Goal: Communication & Community: Answer question/provide support

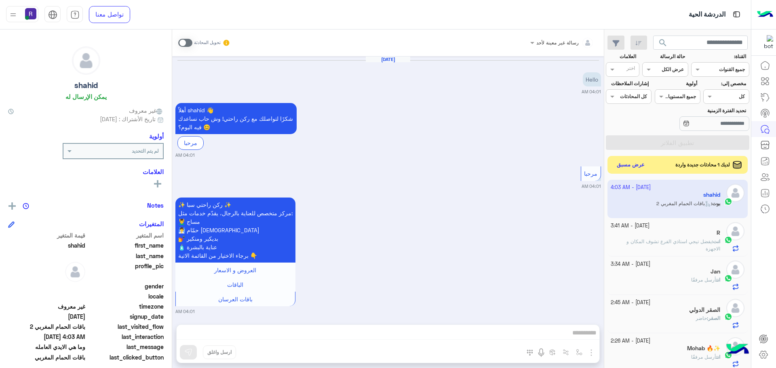
scroll to position [305, 0]
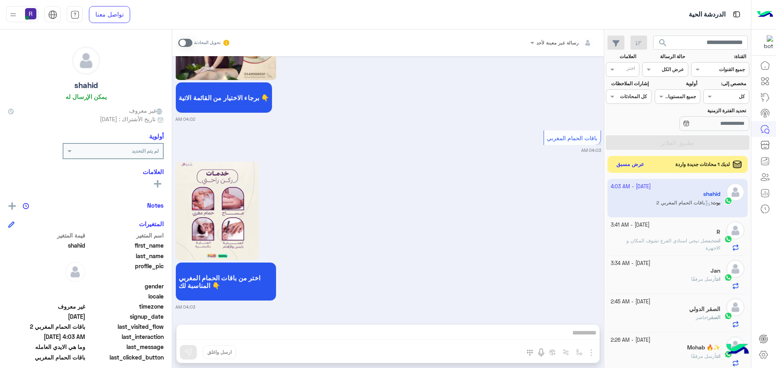
click at [623, 170] on button "عرض مسبق" at bounding box center [631, 164] width 34 height 11
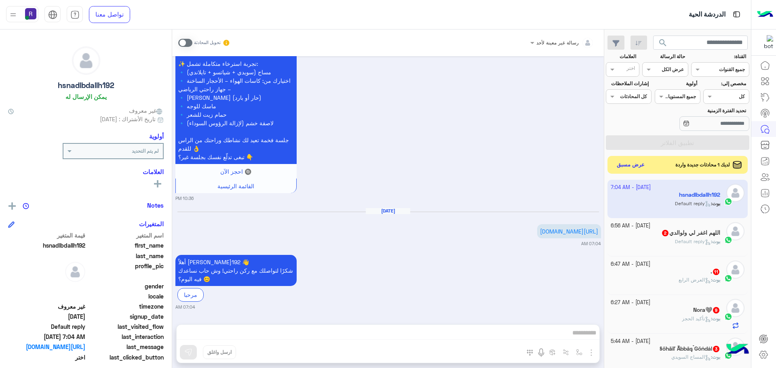
click at [705, 278] on icon at bounding box center [708, 281] width 6 height 6
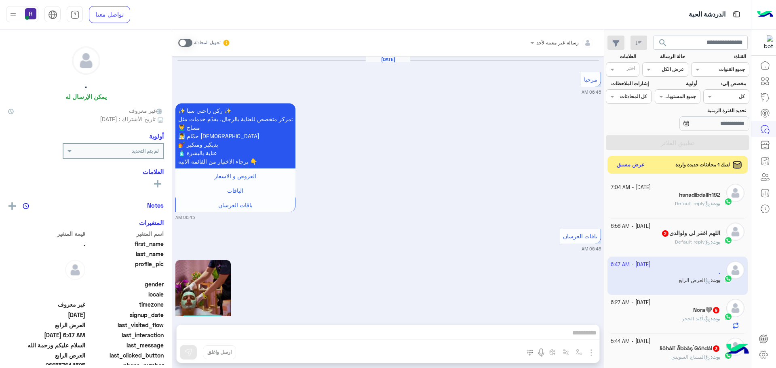
scroll to position [1956, 0]
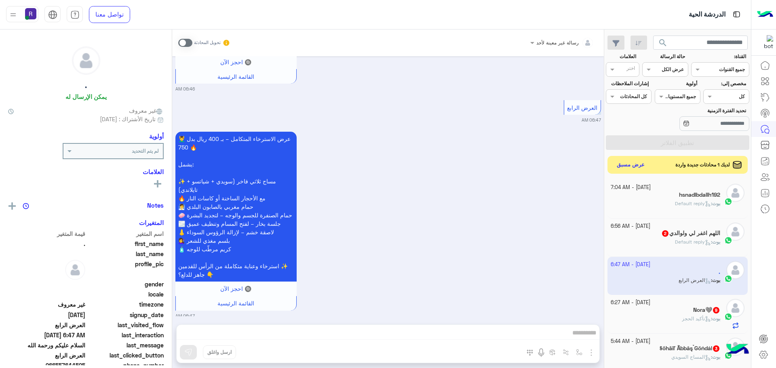
click at [690, 225] on div "[DATE] - 6:56 AM" at bounding box center [666, 227] width 110 height 8
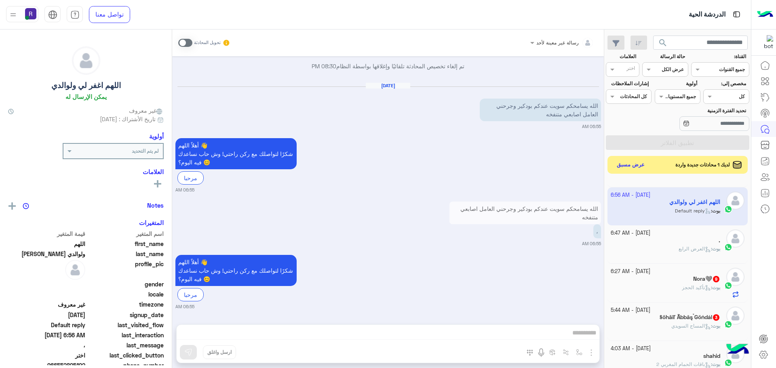
scroll to position [40, 0]
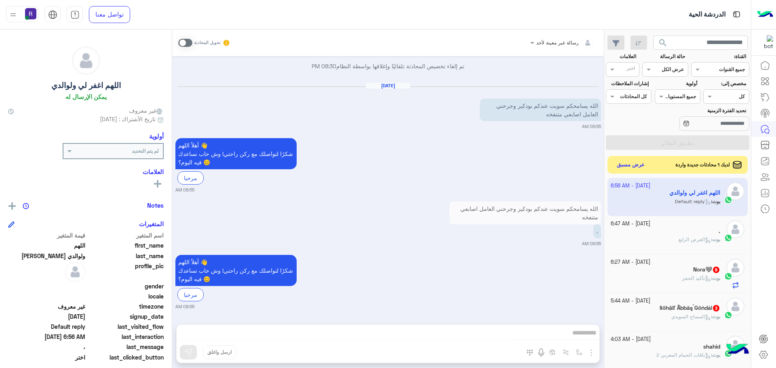
click at [705, 277] on icon at bounding box center [708, 279] width 6 height 6
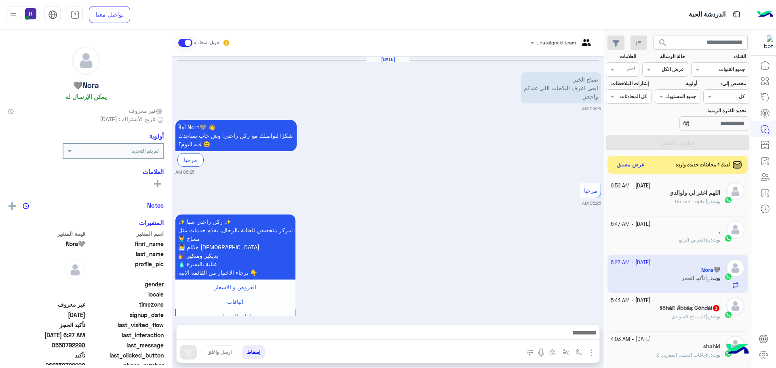
scroll to position [853, 0]
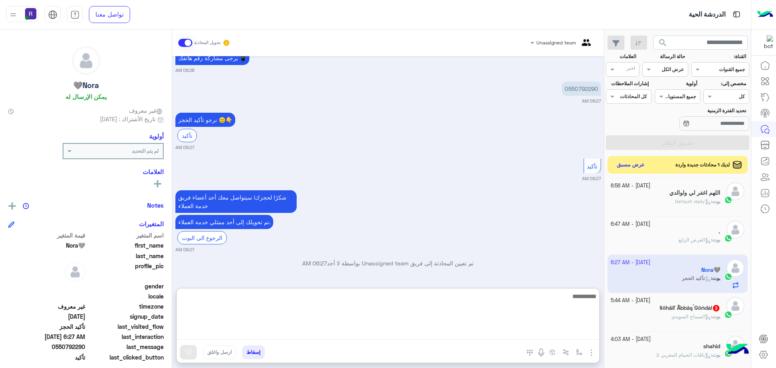
click at [480, 329] on textarea at bounding box center [388, 315] width 423 height 49
paste textarea "**********"
type textarea "**********"
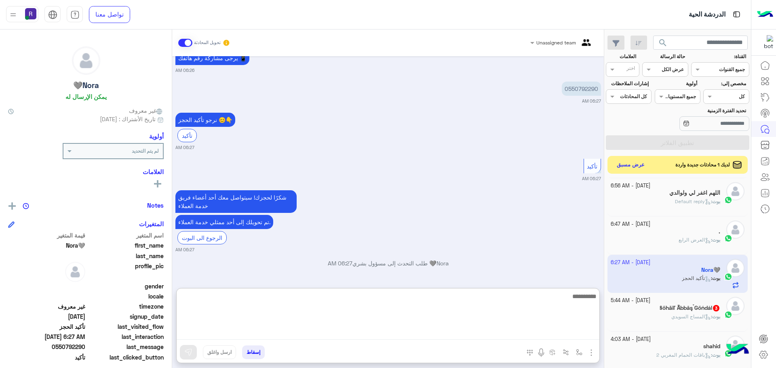
scroll to position [920, 0]
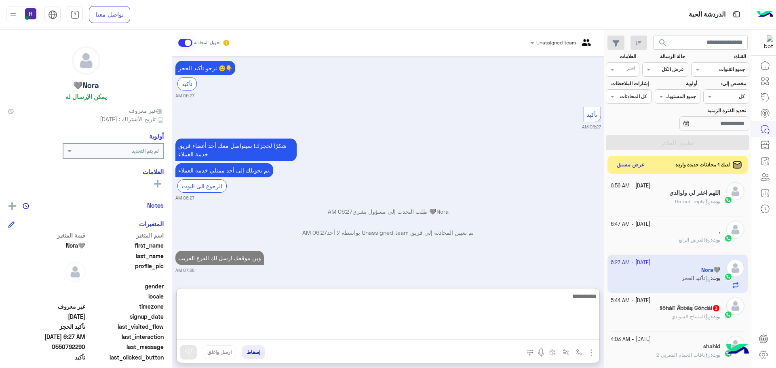
click at [673, 314] on span "المساج السويدي" at bounding box center [692, 317] width 40 height 6
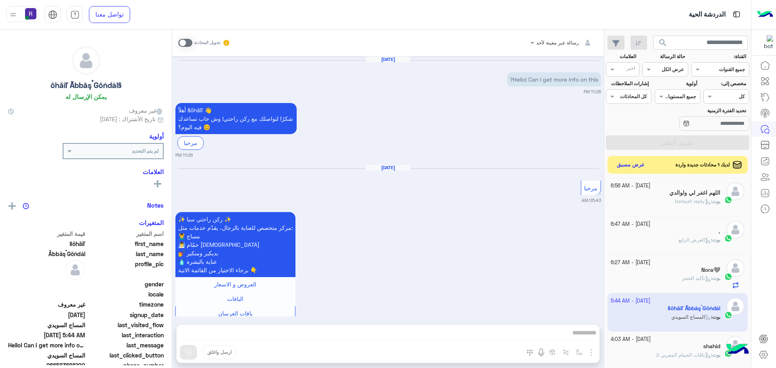
scroll to position [266, 0]
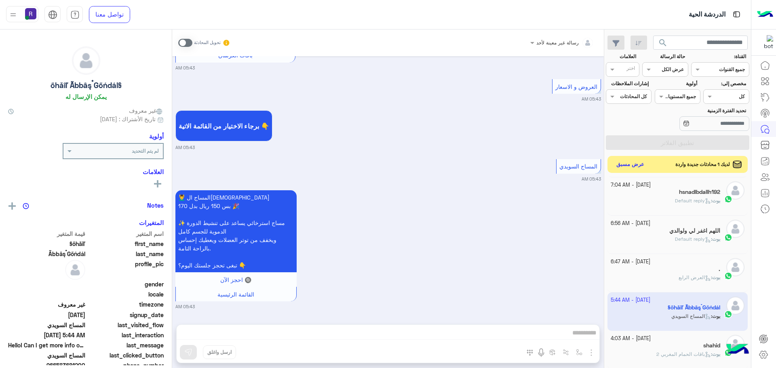
click at [633, 168] on button "عرض مسبق" at bounding box center [631, 164] width 34 height 11
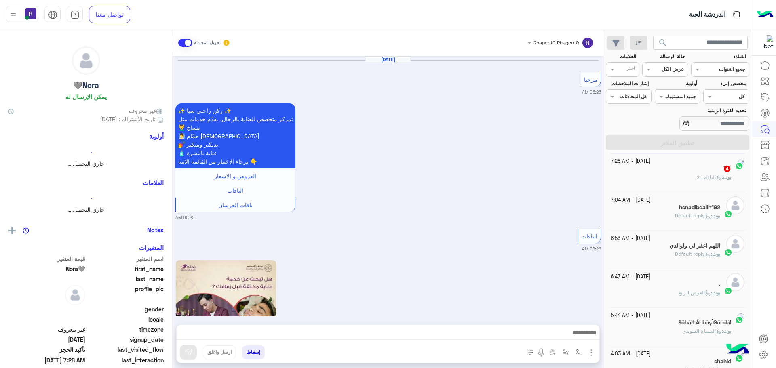
scroll to position [793, 0]
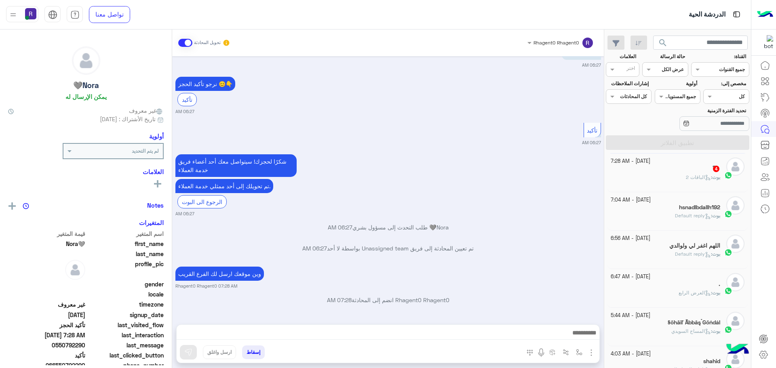
click at [671, 173] on div "ً 4" at bounding box center [666, 169] width 110 height 8
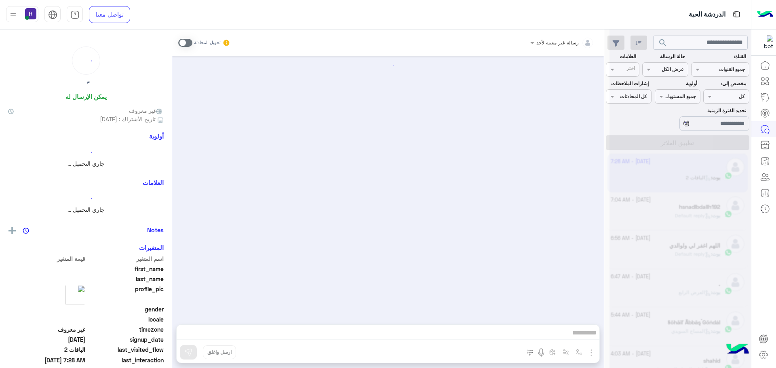
scroll to position [704, 0]
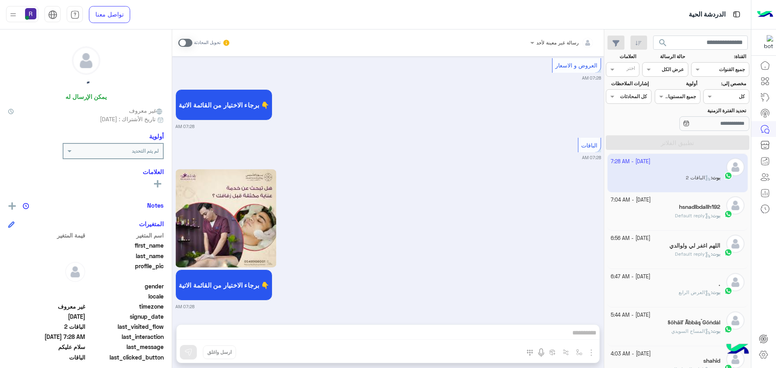
drag, startPoint x: 185, startPoint y: 44, endPoint x: 197, endPoint y: 53, distance: 15.1
click at [185, 44] on span at bounding box center [185, 43] width 14 height 8
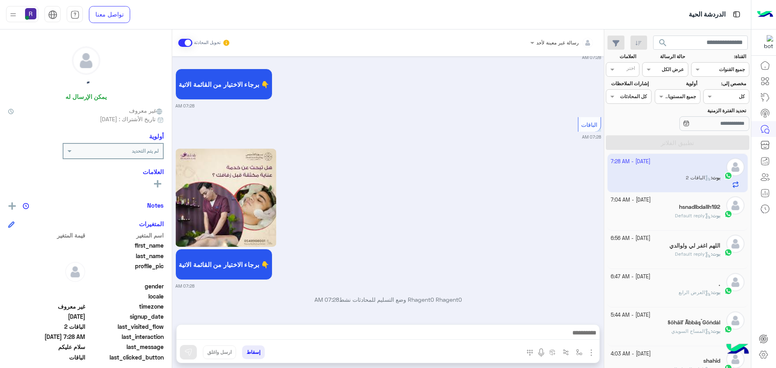
click at [594, 360] on div "المرفقات الصور أدخل اسم مجموعة الرسائل" at bounding box center [560, 354] width 79 height 17
click at [593, 358] on div "المرفقات الصور أدخل اسم مجموعة الرسائل" at bounding box center [560, 354] width 79 height 17
click at [592, 353] on img "button" at bounding box center [592, 353] width 10 height 10
click at [584, 335] on button "الصور" at bounding box center [579, 335] width 34 height 16
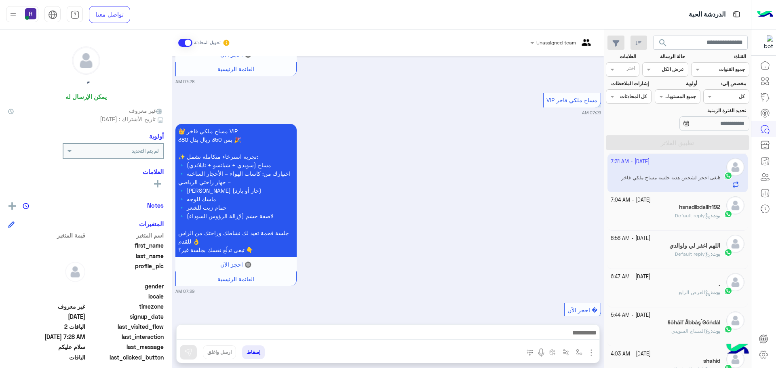
scroll to position [2799, 0]
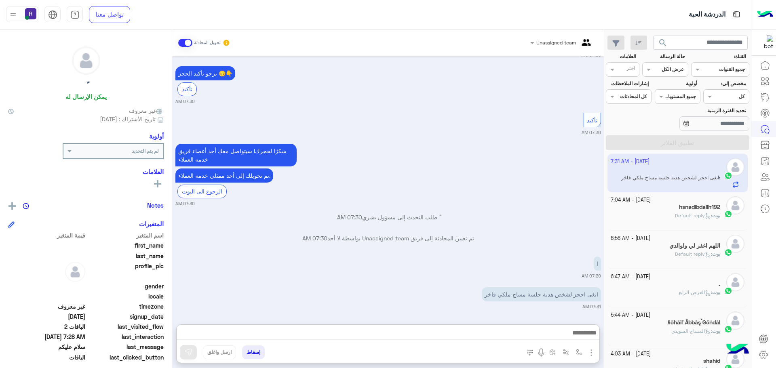
click at [563, 340] on textarea at bounding box center [388, 334] width 423 height 12
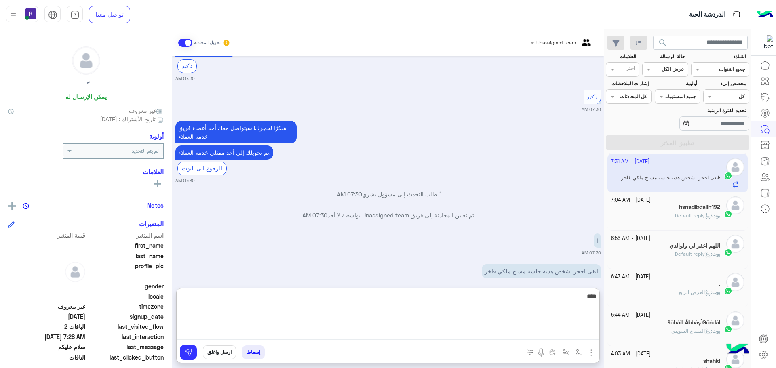
type textarea "****"
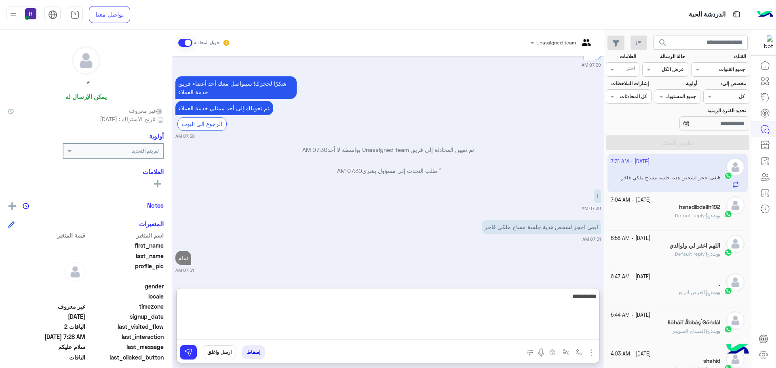
type textarea "**********"
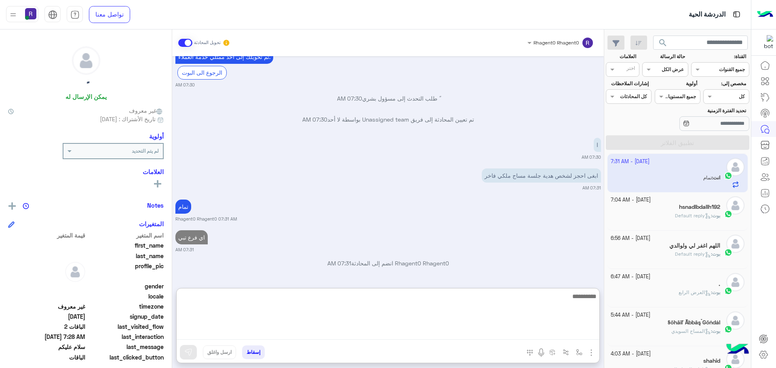
scroll to position [2918, 0]
click at [490, 217] on div "تمام Rhagent0 Rhagent0 07:31 AM" at bounding box center [388, 210] width 426 height 25
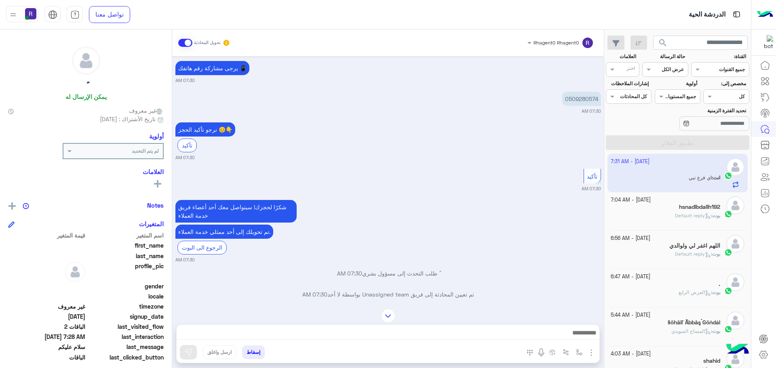
scroll to position [2881, 0]
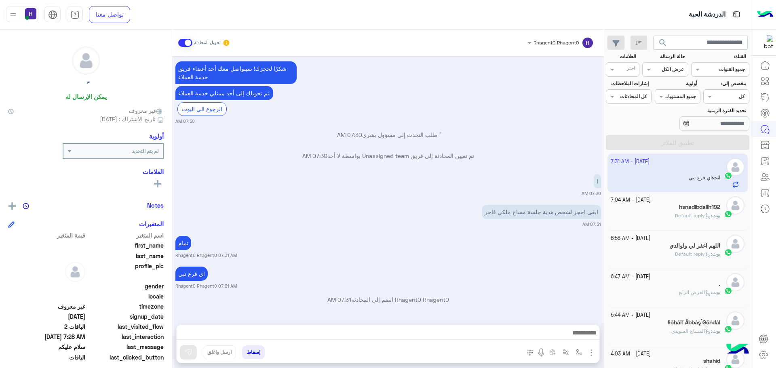
click at [470, 249] on div "تمام Rhagent0 Rhagent0 07:31 AM" at bounding box center [388, 246] width 426 height 25
click at [711, 193] on div "[DATE] - 7:04 AM hsnadlbdallh192 [PERSON_NAME] : Default reply" at bounding box center [678, 211] width 141 height 38
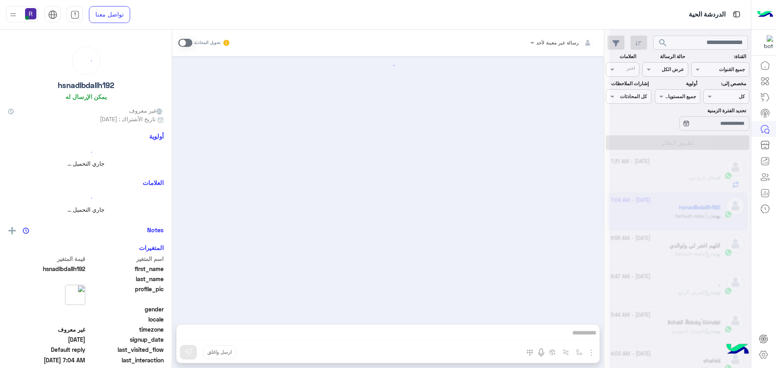
click at [710, 199] on div at bounding box center [680, 187] width 141 height 368
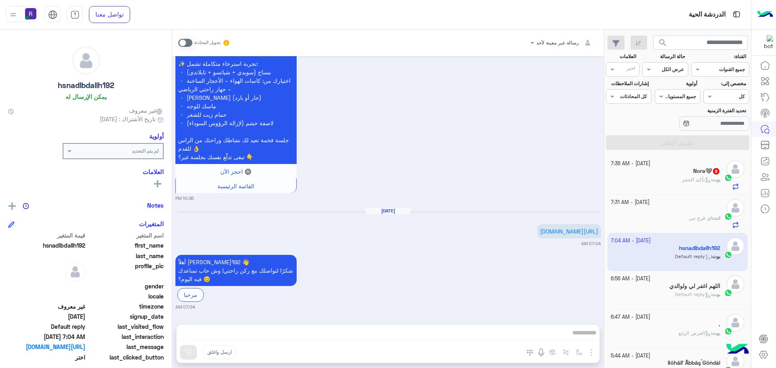
click at [679, 185] on div "بوت : تأكيد الحجز" at bounding box center [666, 183] width 110 height 14
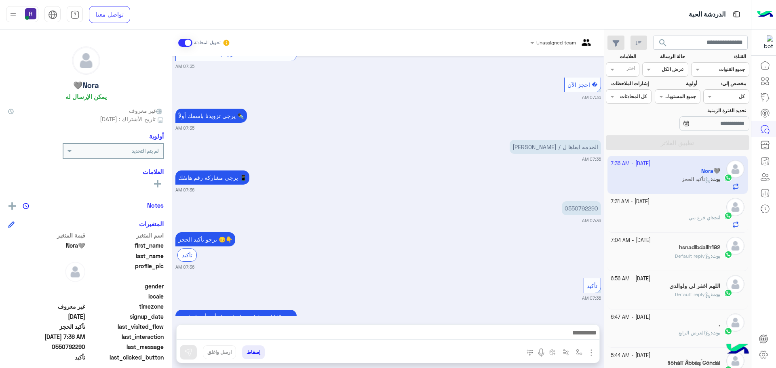
scroll to position [825, 0]
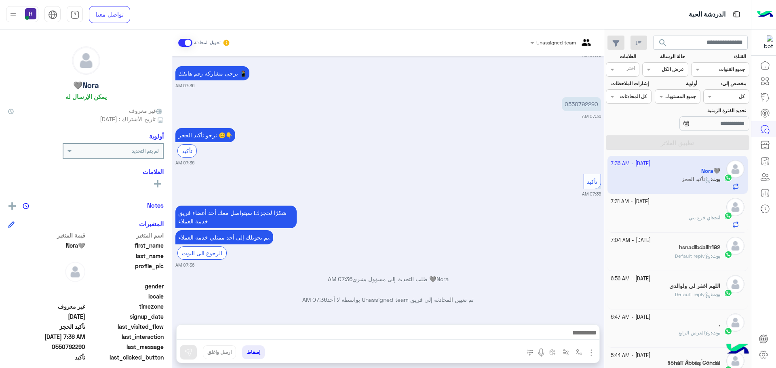
click at [515, 334] on textarea at bounding box center [388, 334] width 423 height 12
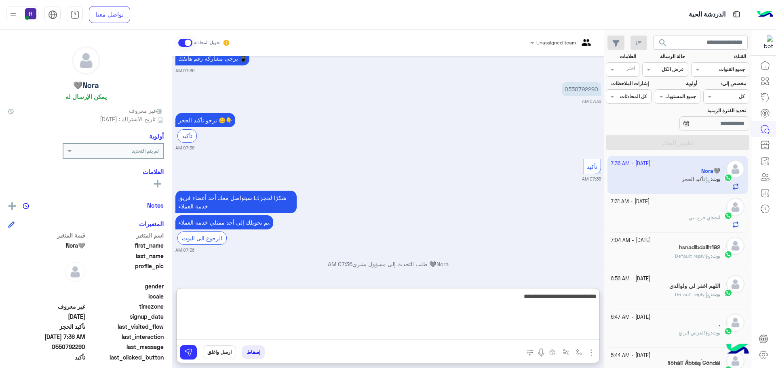
type textarea "**********"
click at [536, 298] on textarea "**********" at bounding box center [388, 315] width 423 height 49
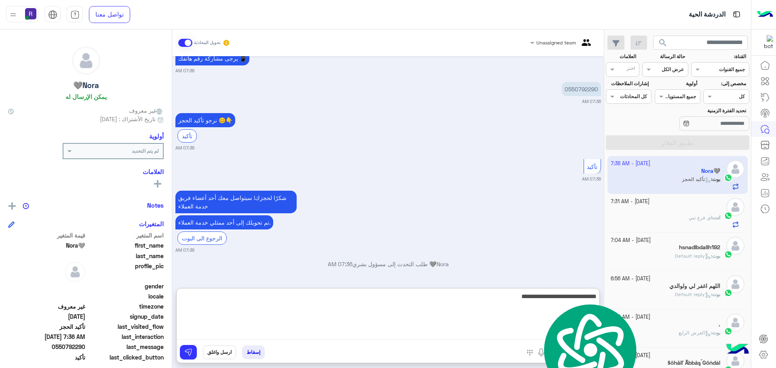
click at [536, 298] on textarea "**********" at bounding box center [388, 315] width 423 height 49
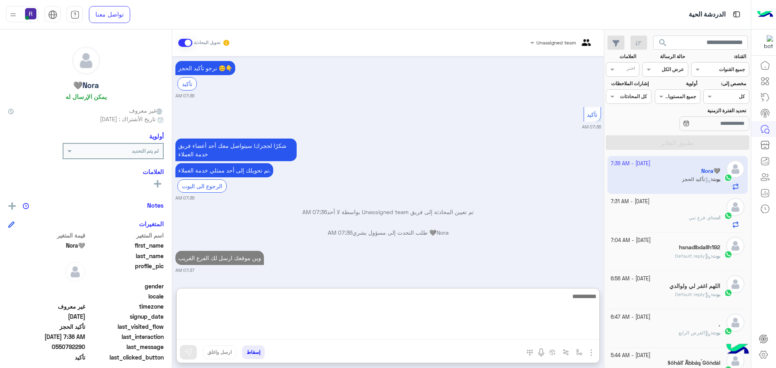
drag, startPoint x: 500, startPoint y: 233, endPoint x: 505, endPoint y: 231, distance: 4.5
click at [500, 233] on div "[DATE] أهلاً Nora🩶 👋 شكرًا لتواصلك مع ركن راحتي! وش حاب نساعدك فيه [DATE]؟ 😊 مر…" at bounding box center [388, 168] width 432 height 224
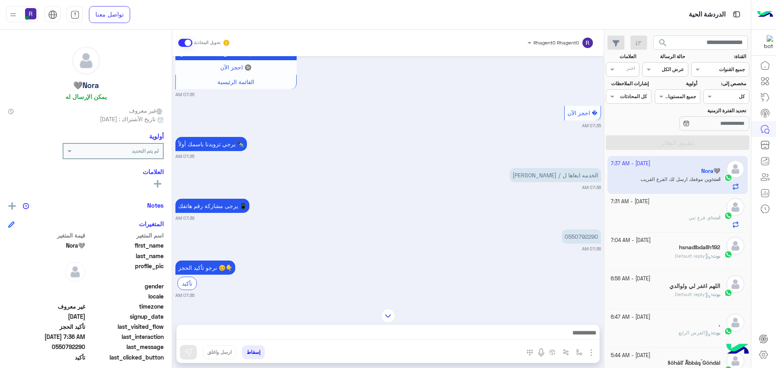
scroll to position [675, 0]
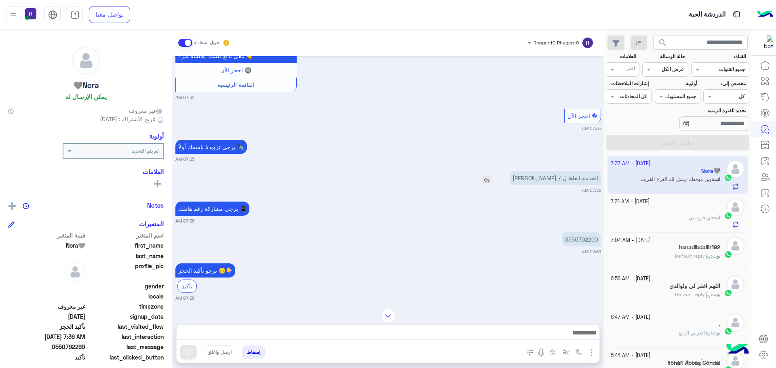
click at [492, 185] on img at bounding box center [487, 180] width 10 height 10
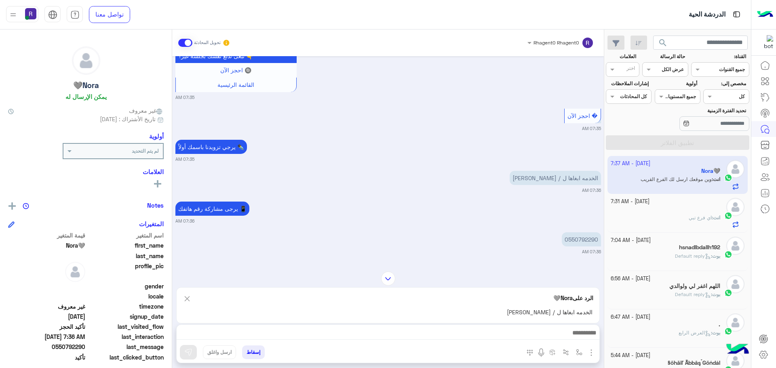
click at [524, 336] on textarea at bounding box center [388, 334] width 423 height 12
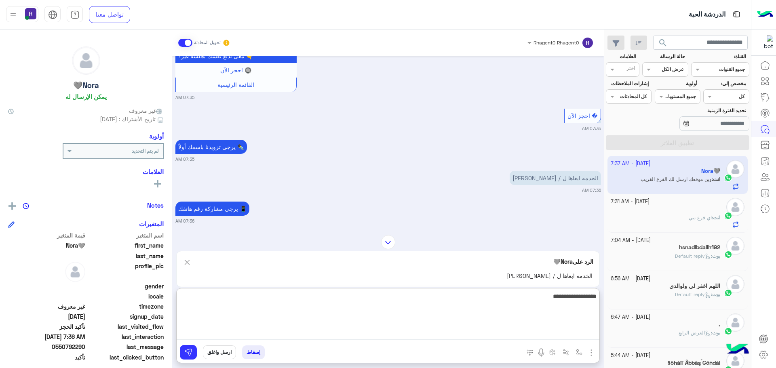
type textarea "**********"
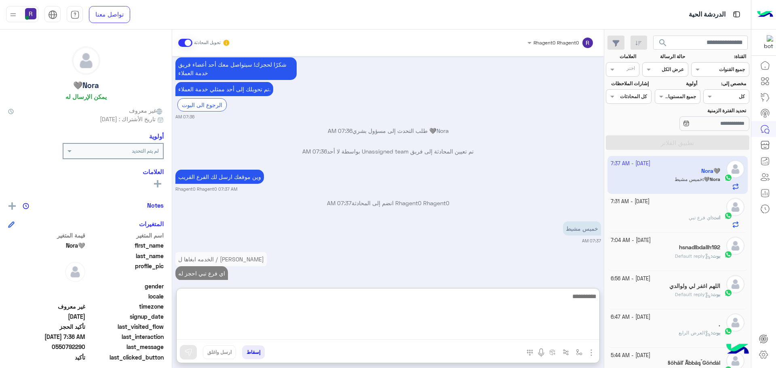
scroll to position [989, 0]
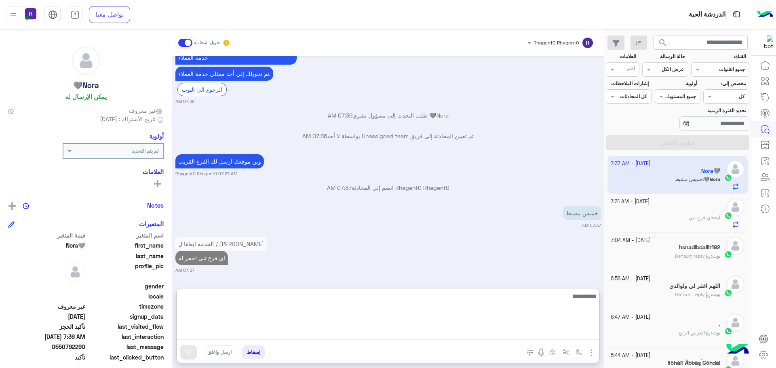
click at [523, 303] on textarea at bounding box center [388, 315] width 423 height 49
type textarea "**********"
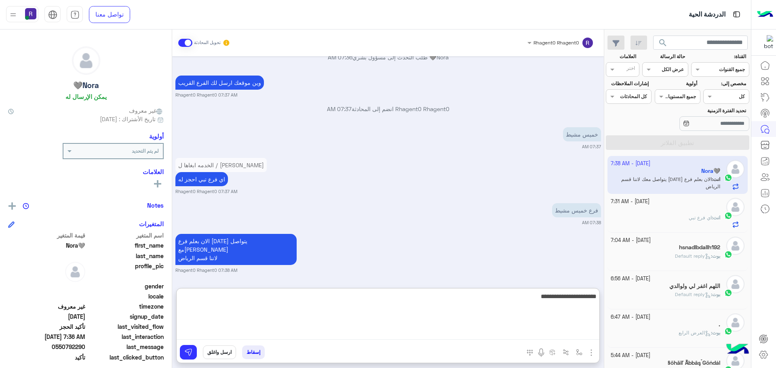
scroll to position [1090, 0]
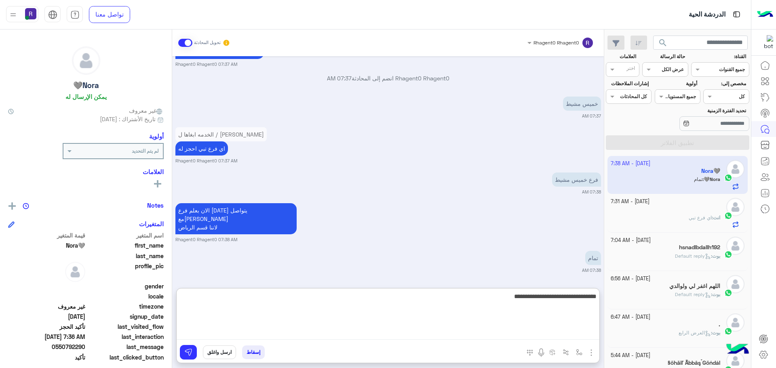
type textarea "**********"
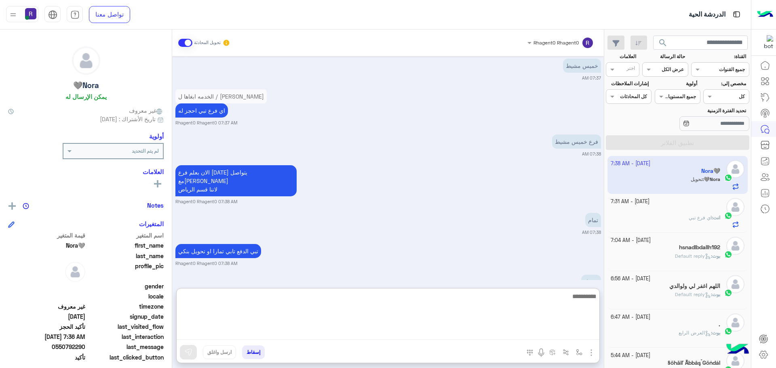
scroll to position [1152, 0]
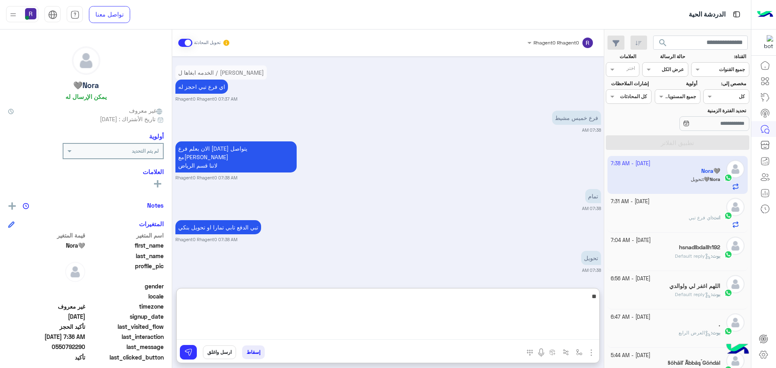
type textarea "**"
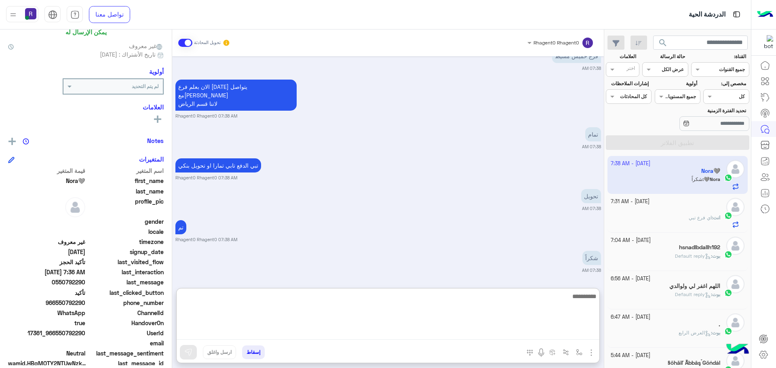
scroll to position [77, 0]
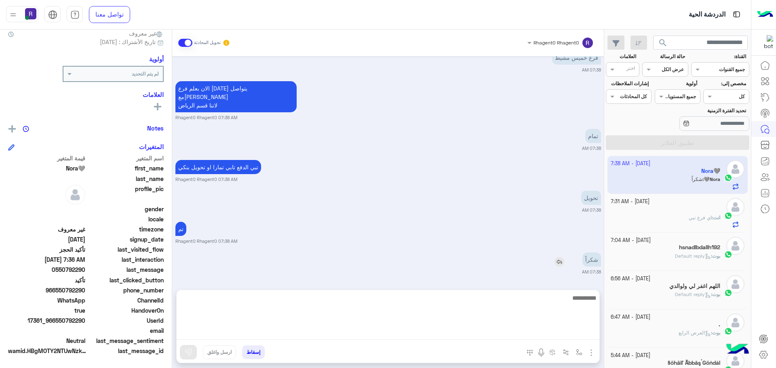
click at [563, 251] on div "[DATE] أهلاً Nora🩶 👋 شكرًا لتواصلك مع ركن راحتي! وش حاب نساعدك فيه [DATE]؟ 😊 مر…" at bounding box center [388, 169] width 432 height 226
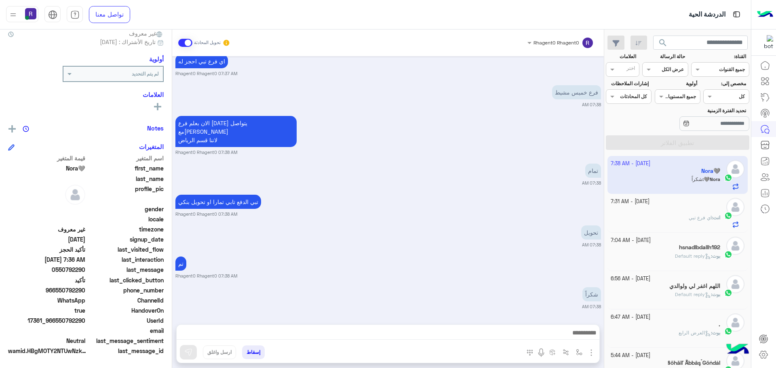
click at [545, 334] on textarea at bounding box center [388, 334] width 423 height 12
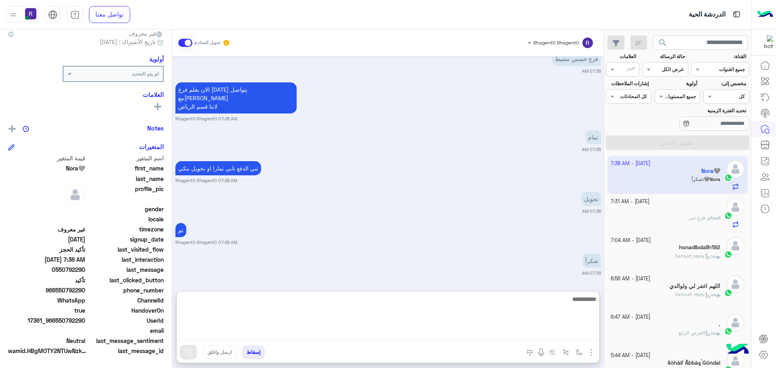
scroll to position [1214, 0]
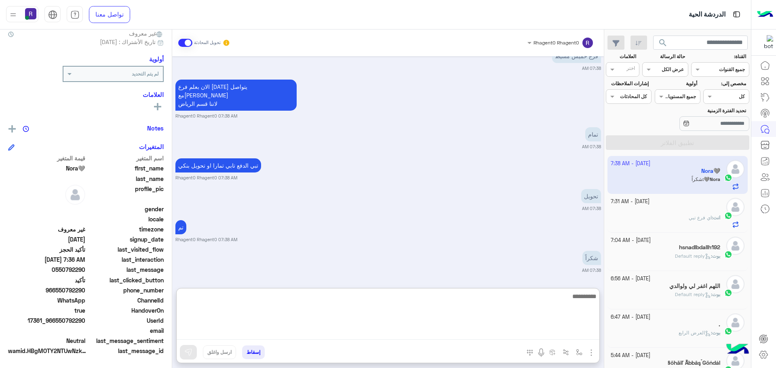
click at [183, 46] on span at bounding box center [185, 43] width 14 height 8
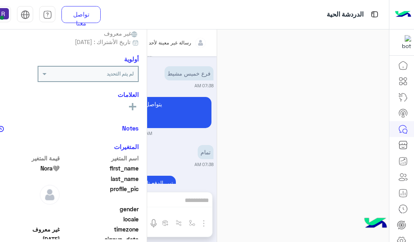
scroll to position [1240, 0]
